Goal: Information Seeking & Learning: Understand process/instructions

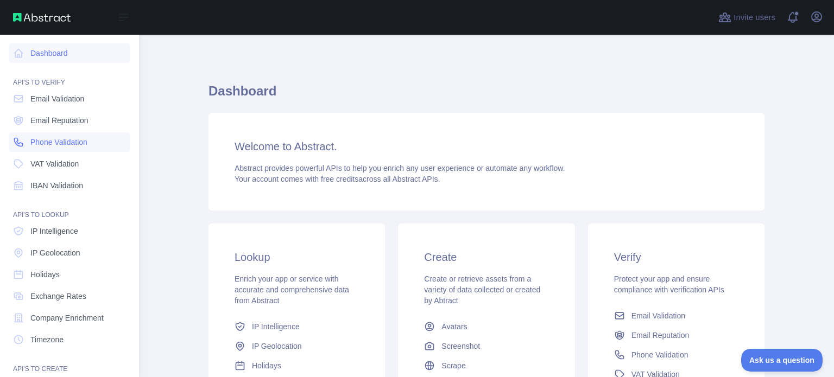
click at [66, 146] on span "Phone Validation" at bounding box center [58, 142] width 57 height 11
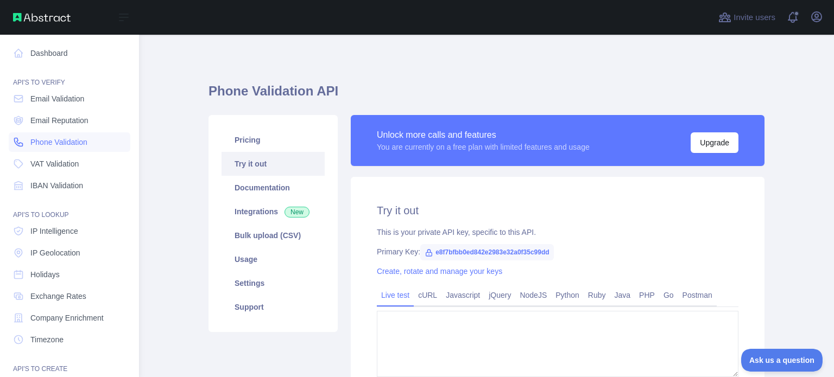
type textarea "**********"
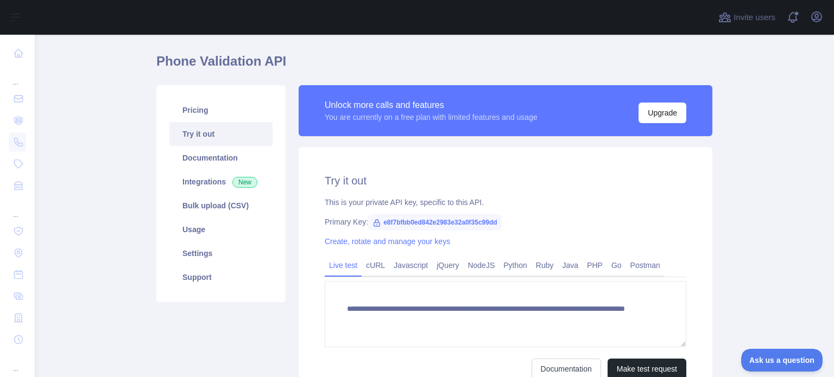
scroll to position [54, 0]
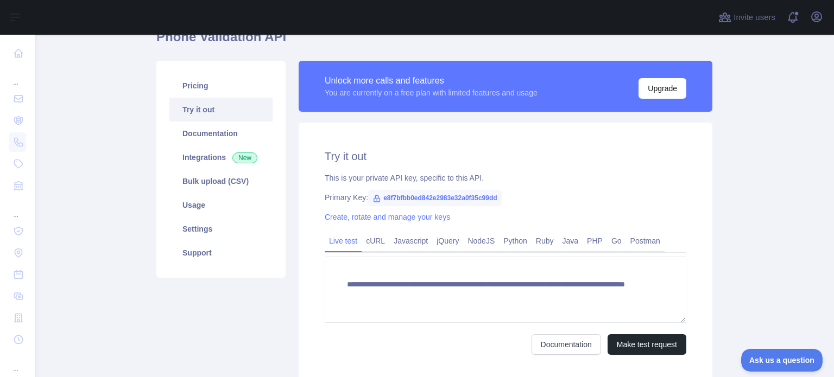
click at [416, 198] on span "e8f7bfbb0ed842e2983e32a0f35c99dd" at bounding box center [434, 198] width 133 height 16
copy span "e8f7bfbb0ed842e2983e32a0f35c99dd"
click at [395, 241] on link "Javascript" at bounding box center [410, 240] width 43 height 17
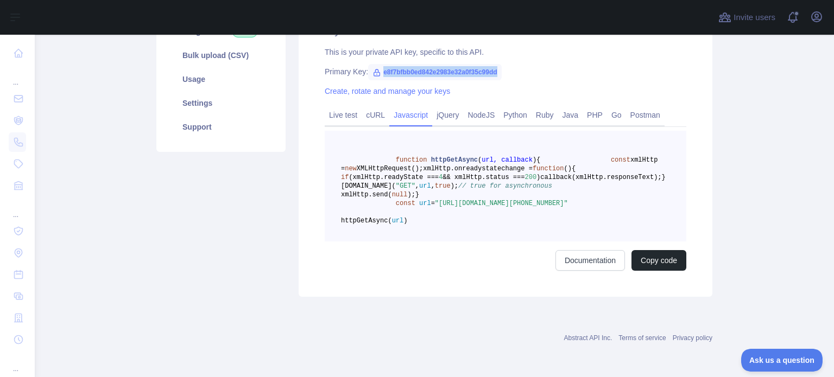
scroll to position [163, 0]
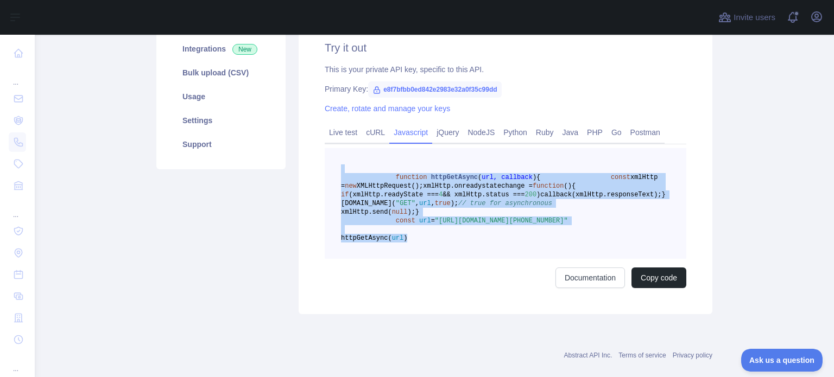
drag, startPoint x: 428, startPoint y: 269, endPoint x: 385, endPoint y: 169, distance: 109.0
click at [385, 169] on pre "function httpGetAsync ( url, callback ) { const xmlHttp = new XMLHttpRequest();…" at bounding box center [506, 203] width 362 height 111
copy code "function httpGetAsync ( url, callback ) { const xmlHttp = new XMLHttpRequest();…"
click at [374, 136] on link "cURL" at bounding box center [376, 132] width 28 height 17
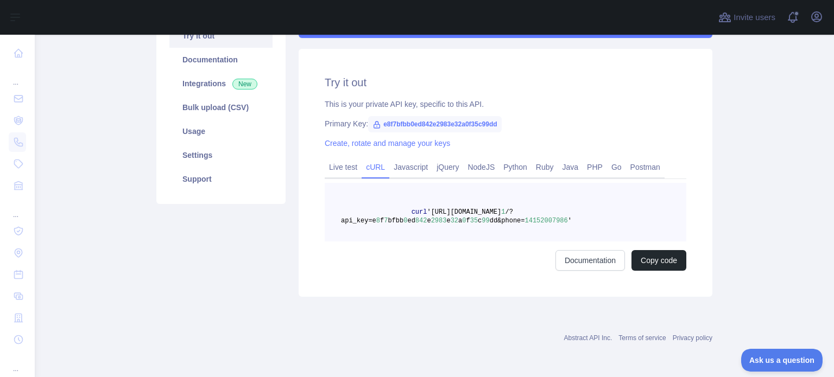
scroll to position [128, 0]
click at [342, 162] on link "Live test" at bounding box center [343, 167] width 37 height 17
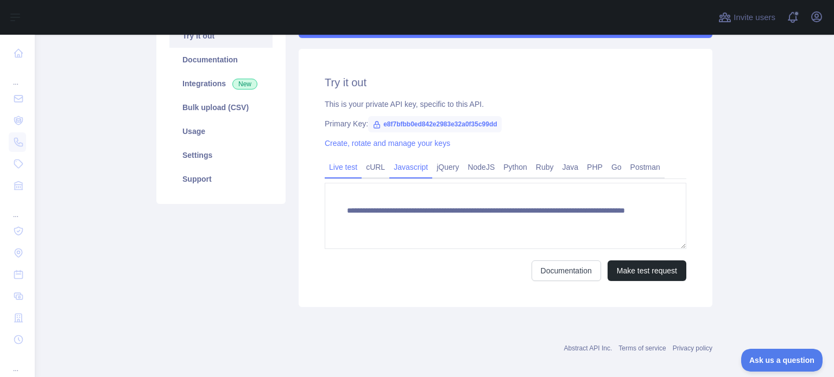
click at [408, 168] on link "Javascript" at bounding box center [410, 167] width 43 height 17
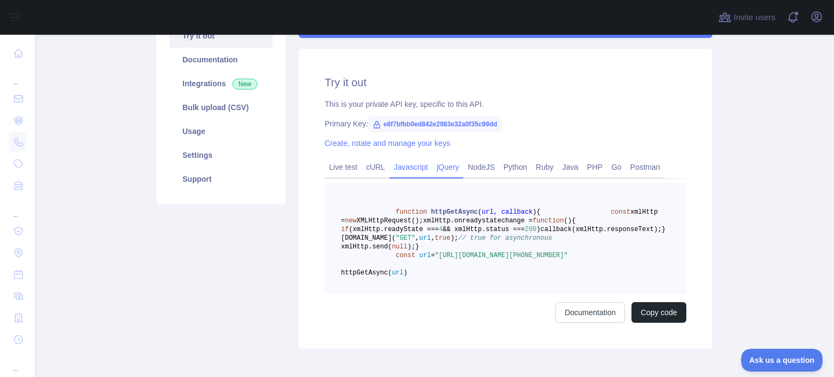
click at [454, 171] on link "jQuery" at bounding box center [447, 167] width 31 height 17
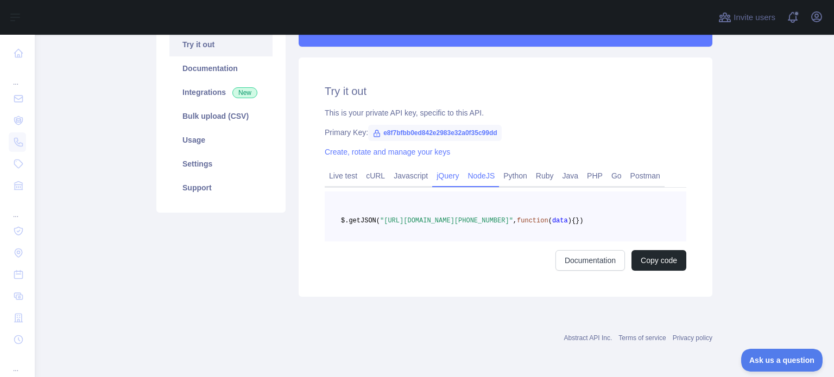
click at [473, 169] on link "NodeJS" at bounding box center [481, 175] width 36 height 17
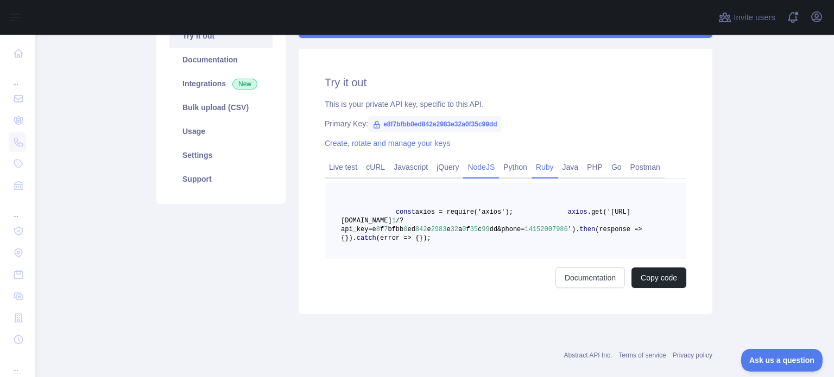
click at [532, 169] on link "Ruby" at bounding box center [545, 167] width 27 height 17
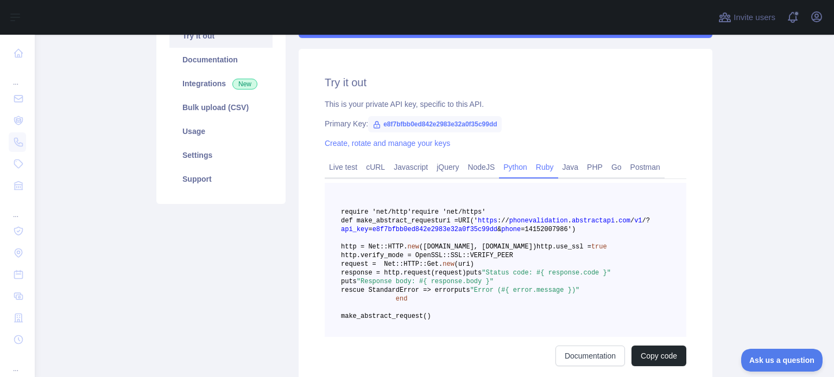
click at [513, 168] on link "Python" at bounding box center [515, 167] width 33 height 17
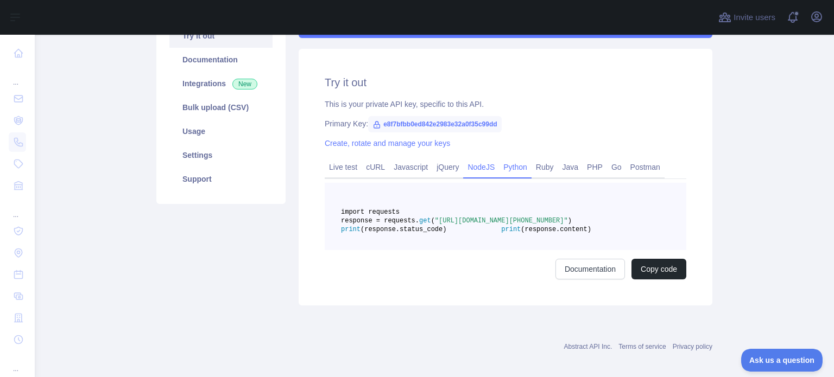
click at [469, 161] on link "NodeJS" at bounding box center [481, 167] width 36 height 17
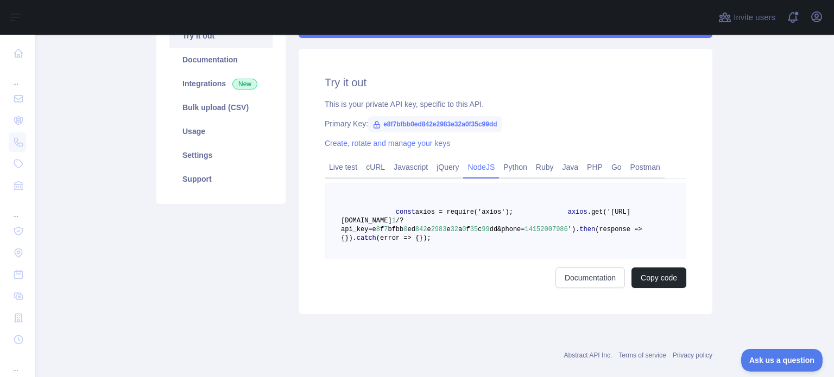
click at [484, 259] on pre "const axios = require('axios'); axios .get('[URL][DOMAIN_NAME] 1 /?api_key=e 8 …" at bounding box center [506, 221] width 362 height 76
drag, startPoint x: 463, startPoint y: 270, endPoint x: 367, endPoint y: 205, distance: 116.1
click at [367, 205] on pre "const axios = require('axios'); axios .get('[URL][DOMAIN_NAME] 1 /?api_key=e 8 …" at bounding box center [506, 221] width 362 height 76
copy code "const axios = require('axios'); axios .get('[URL][DOMAIN_NAME] 1 /?api_key=e 8 …"
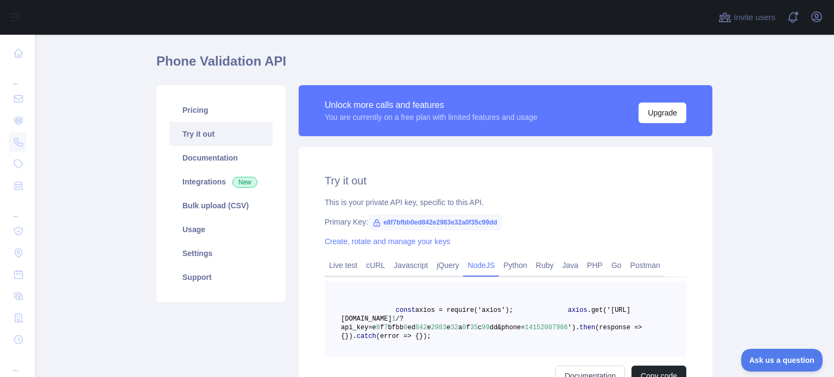
scroll to position [20, 0]
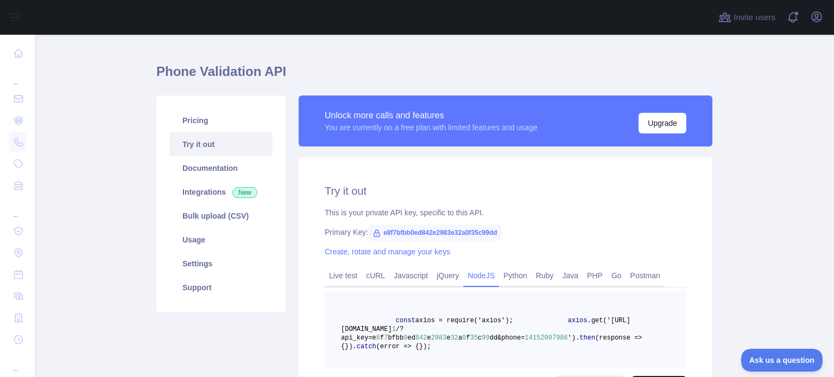
click at [580, 180] on div "Try it out This is your private API key, specific to this API. Primary Key: e8f…" at bounding box center [506, 291] width 414 height 266
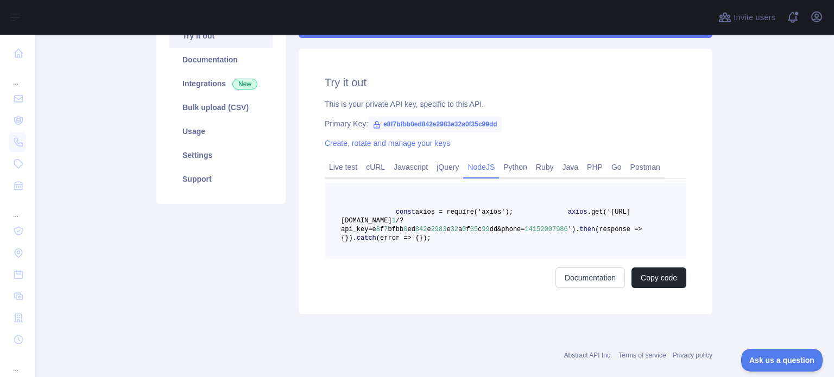
click at [495, 236] on pre "const axios = require('axios'); axios .get('[URL][DOMAIN_NAME] 1 /?api_key=e 8 …" at bounding box center [506, 221] width 362 height 76
click at [650, 97] on div "Try it out This is your private API key, specific to this API. Primary Key: e8f…" at bounding box center [506, 182] width 414 height 266
click at [416, 124] on span "e8f7bfbb0ed842e2983e32a0f35c99dd" at bounding box center [434, 124] width 133 height 16
drag, startPoint x: 497, startPoint y: 123, endPoint x: 374, endPoint y: 119, distance: 123.3
click at [374, 119] on span "e8f7bfbb0ed842e2983e32a0f35c99dd" at bounding box center [434, 124] width 133 height 16
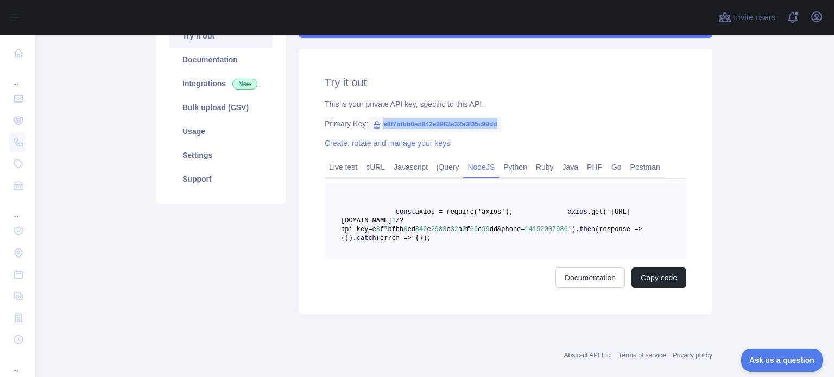
copy span "e8f7bfbb0ed842e2983e32a0f35c99dd"
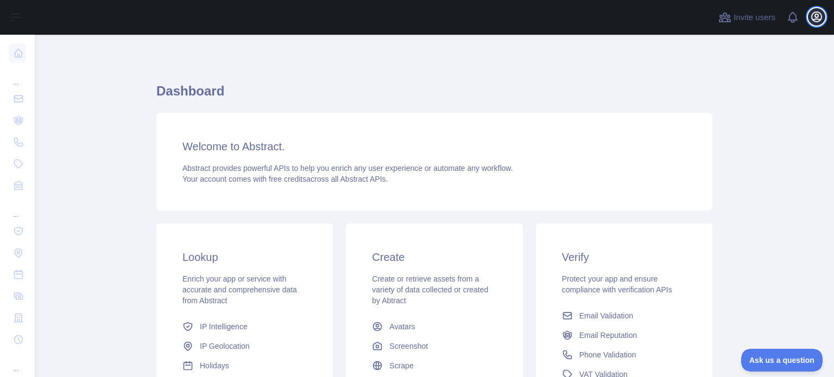
click at [814, 16] on icon "button" at bounding box center [816, 16] width 13 height 13
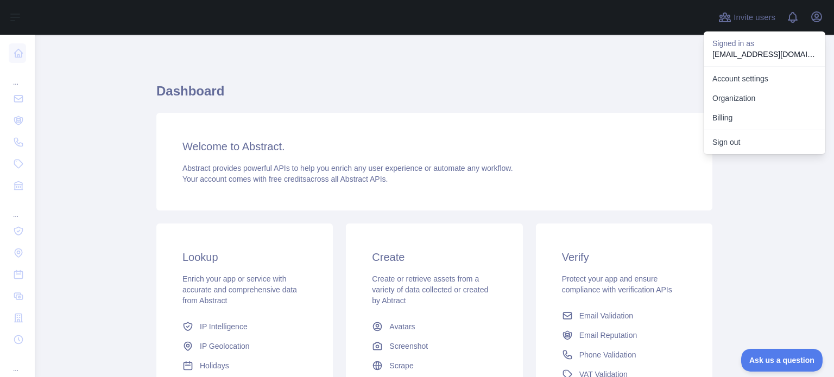
click at [537, 69] on div "Dashboard Welcome to Abstract. Abstract provides powerful APIs to help you enri…" at bounding box center [434, 268] width 556 height 415
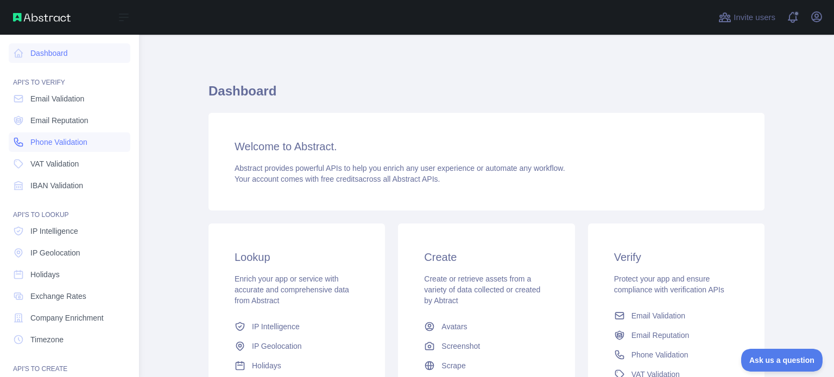
click at [57, 143] on span "Phone Validation" at bounding box center [58, 142] width 57 height 11
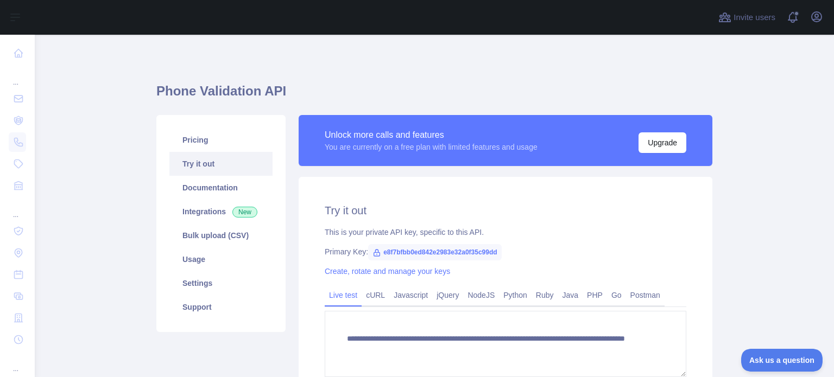
click at [469, 260] on span "e8f7bfbb0ed842e2983e32a0f35c99dd" at bounding box center [434, 252] width 133 height 16
click at [468, 252] on span "e8f7bfbb0ed842e2983e32a0f35c99dd" at bounding box center [434, 252] width 133 height 16
copy span "e8f7bfbb0ed842e2983e32a0f35c99dd"
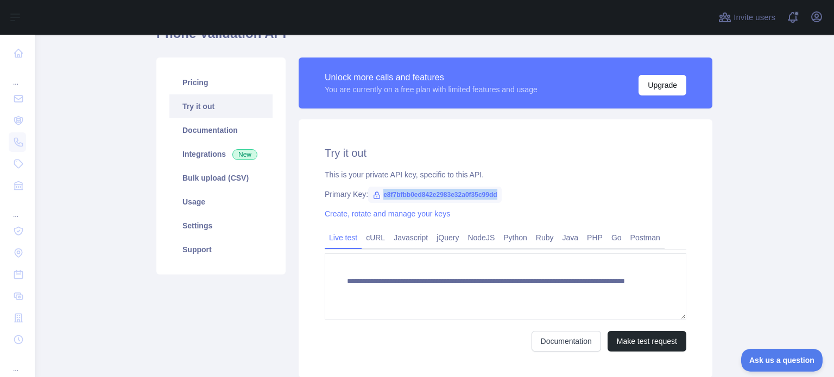
scroll to position [137, 0]
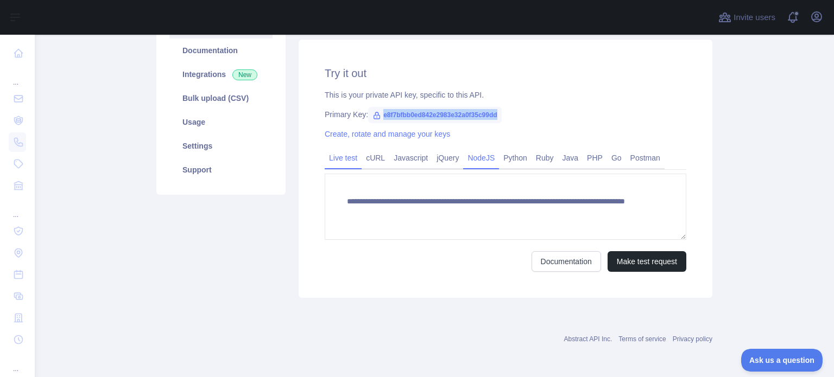
click at [477, 159] on link "NodeJS" at bounding box center [481, 157] width 36 height 17
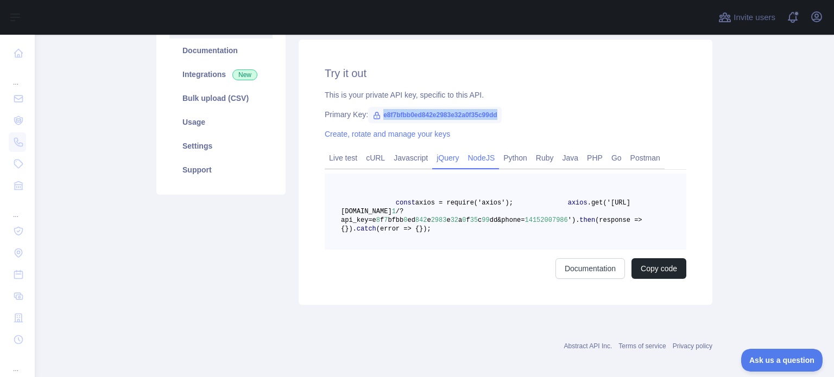
click at [432, 163] on link "jQuery" at bounding box center [447, 157] width 31 height 17
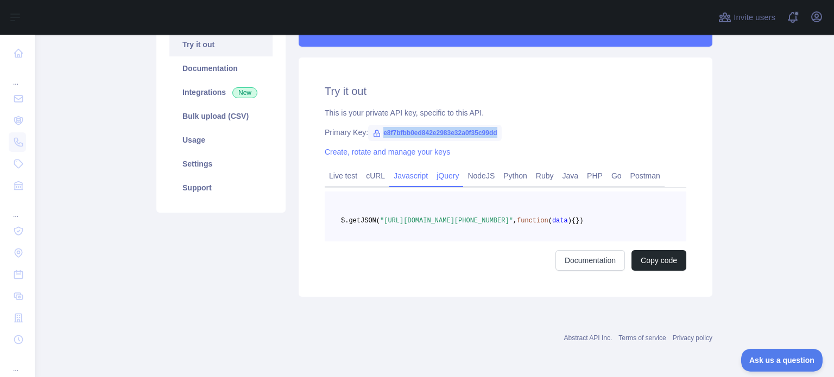
click at [404, 167] on link "Javascript" at bounding box center [410, 175] width 43 height 17
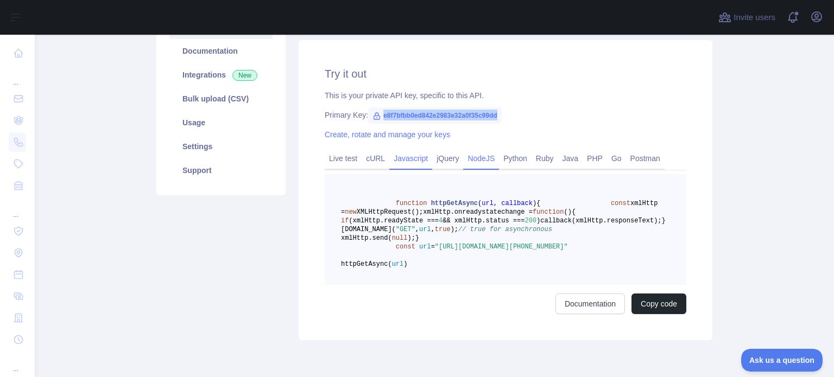
click at [484, 161] on link "NodeJS" at bounding box center [481, 158] width 36 height 17
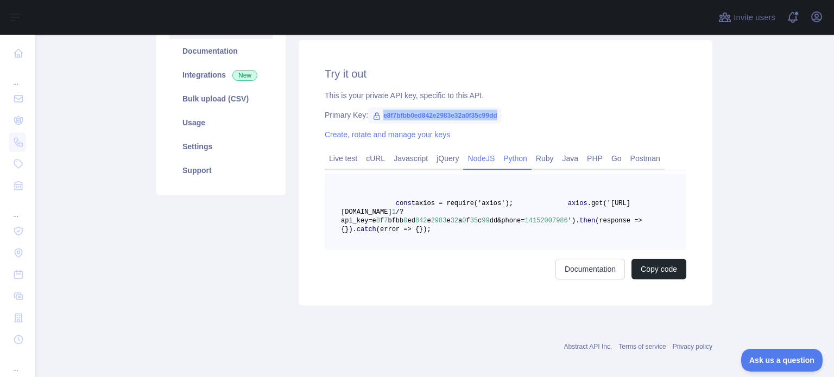
click at [500, 160] on link "Python" at bounding box center [515, 158] width 33 height 17
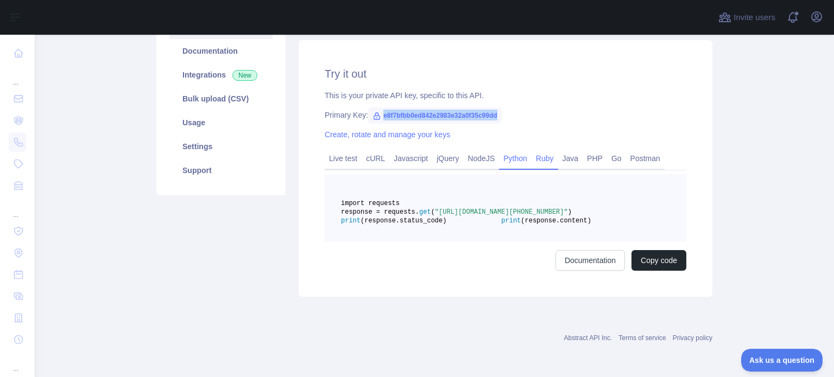
click at [550, 162] on link "Ruby" at bounding box center [545, 158] width 27 height 17
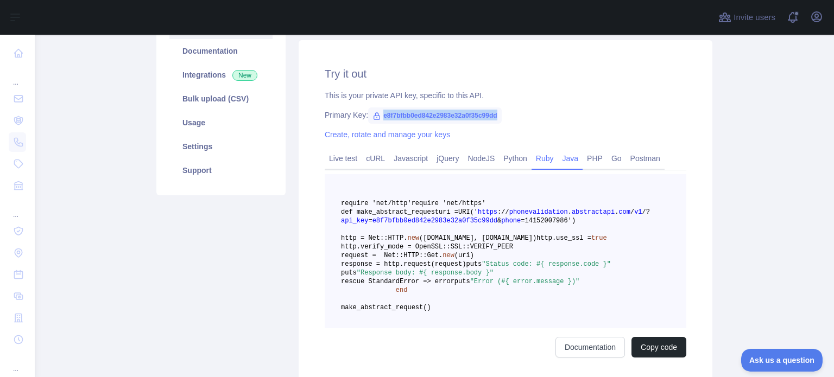
click at [564, 161] on link "Java" at bounding box center [570, 158] width 25 height 17
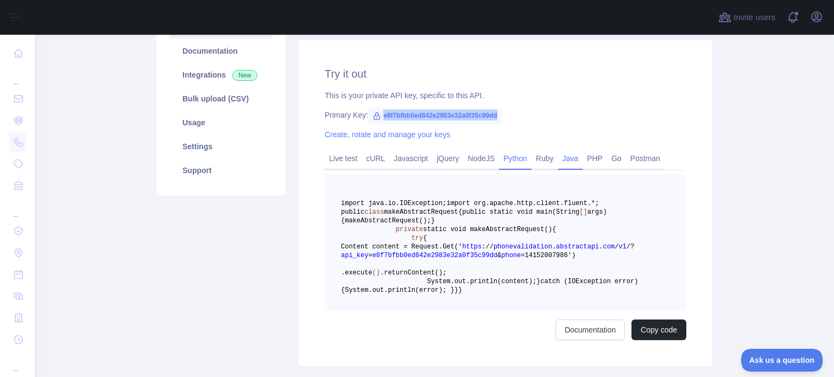
click at [500, 160] on link "Python" at bounding box center [515, 158] width 33 height 17
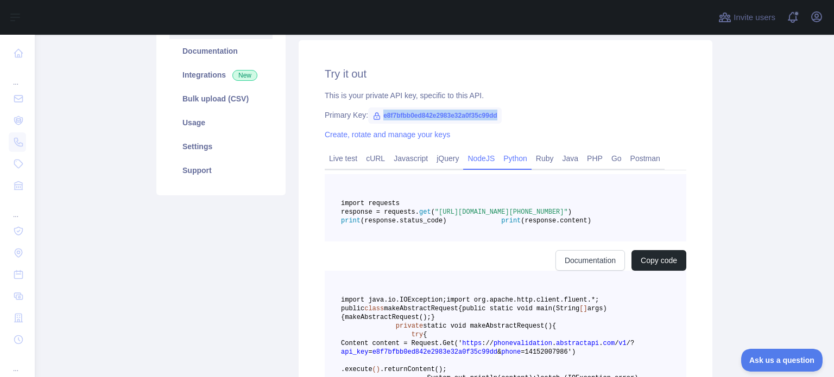
click at [471, 161] on link "NodeJS" at bounding box center [481, 158] width 36 height 17
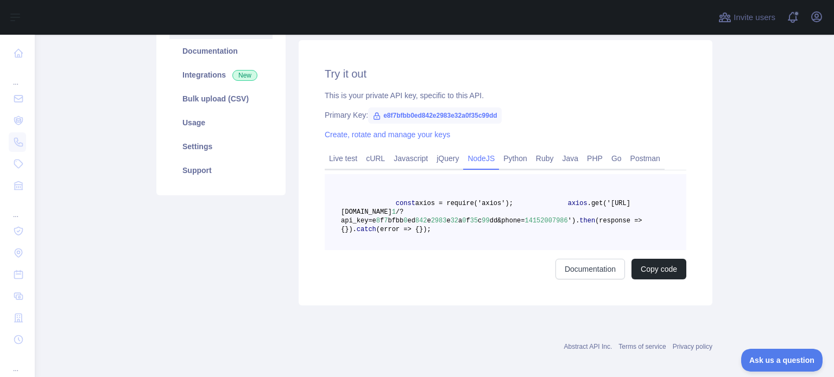
click at [458, 250] on pre "const axios = require('axios'); axios .get('[URL][DOMAIN_NAME] 1 /?api_key=e 8 …" at bounding box center [506, 212] width 362 height 76
